Goal: Browse casually: Explore the website without a specific task or goal

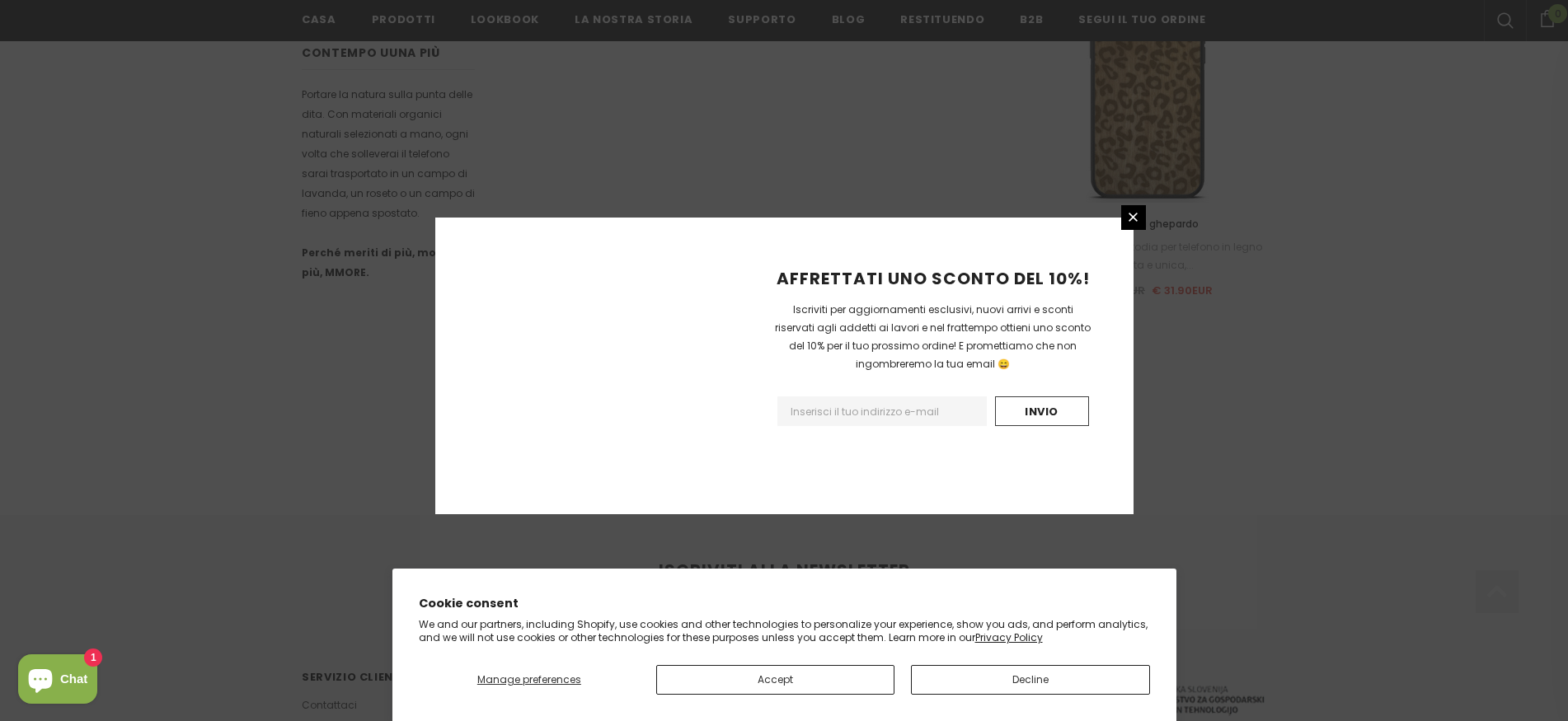
scroll to position [1079, 0]
